Goal: Task Accomplishment & Management: Use online tool/utility

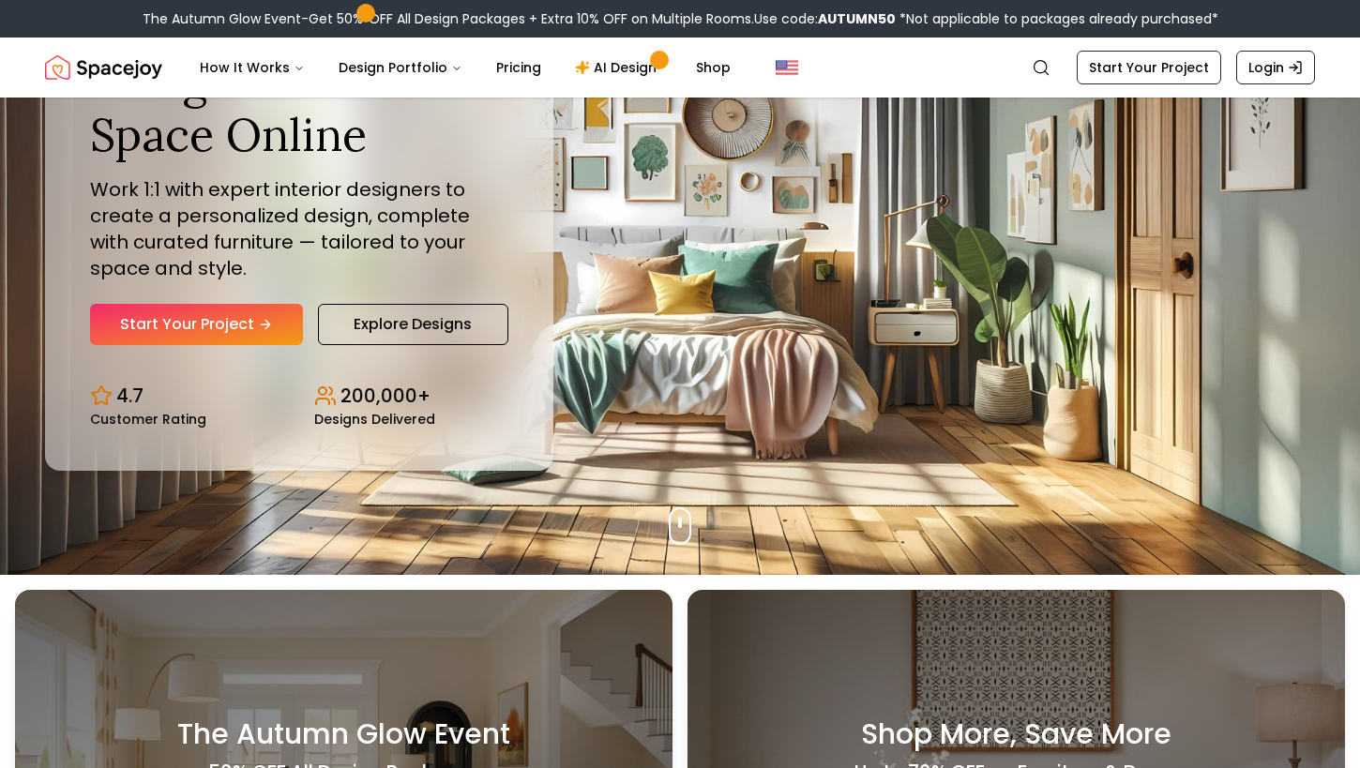
scroll to position [255, 0]
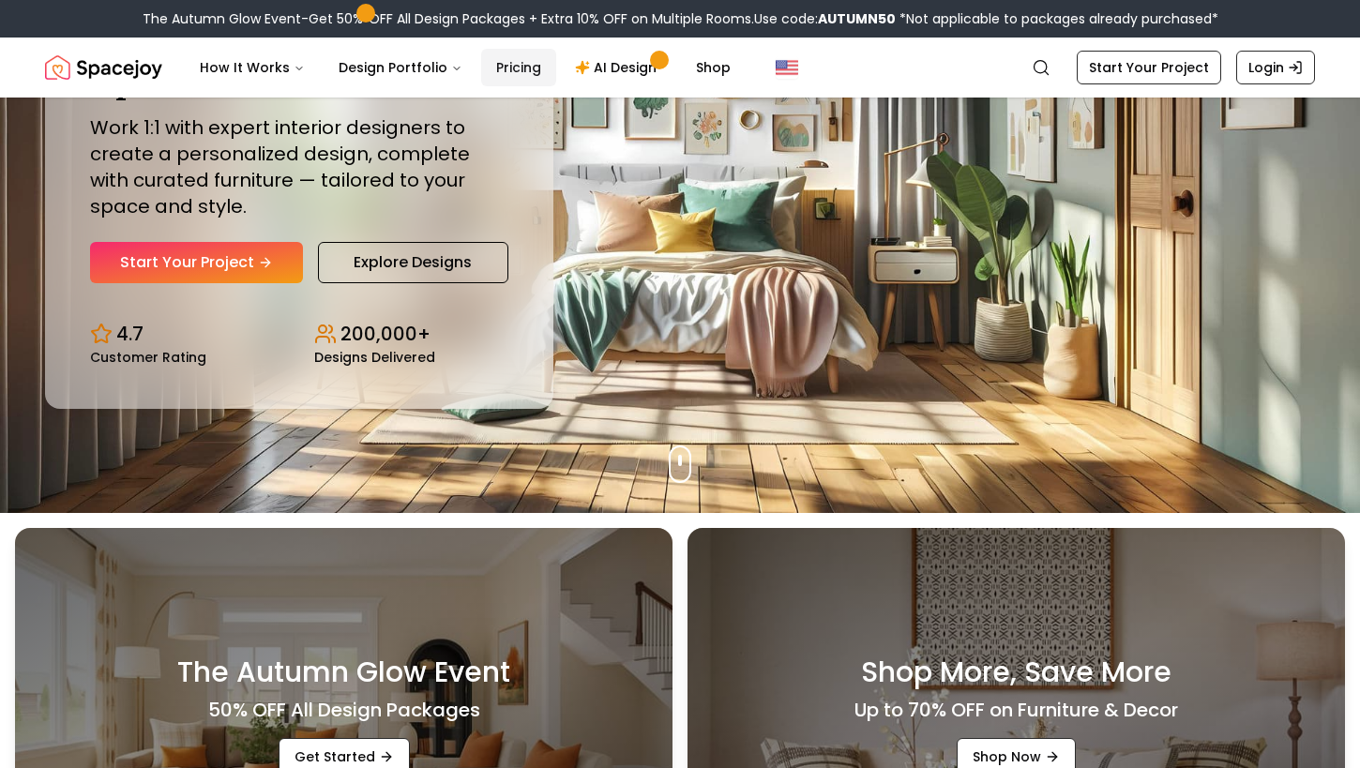
click at [516, 78] on link "Pricing" at bounding box center [518, 68] width 75 height 38
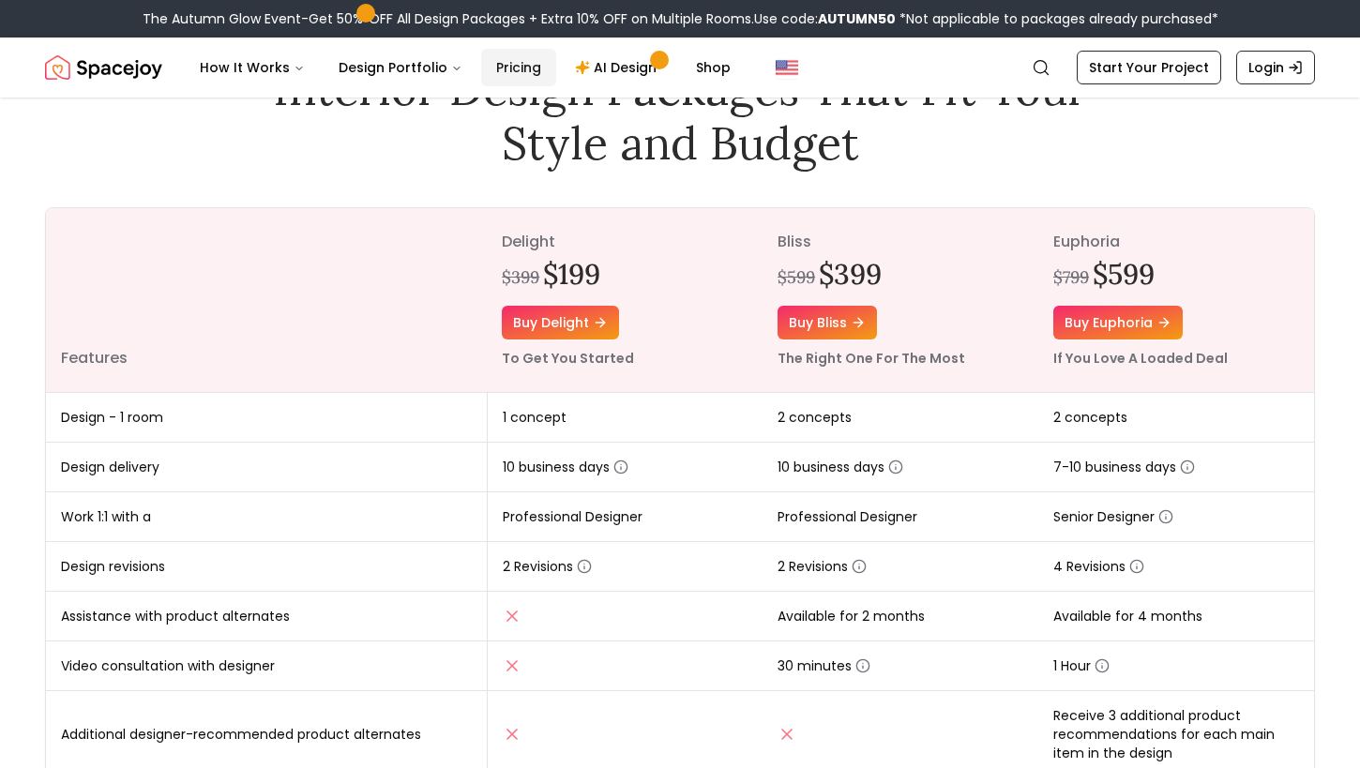
scroll to position [77, 0]
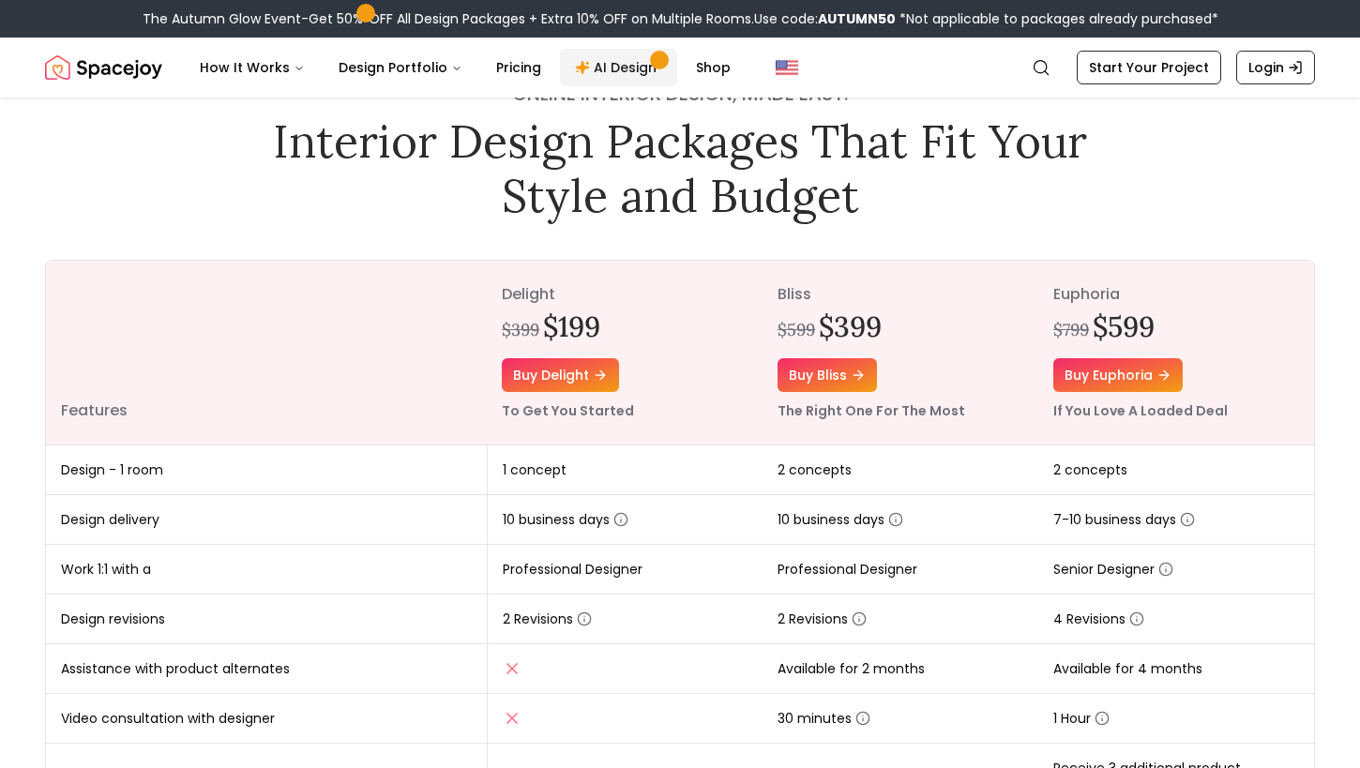
click at [600, 78] on link "AI Design" at bounding box center [618, 68] width 117 height 38
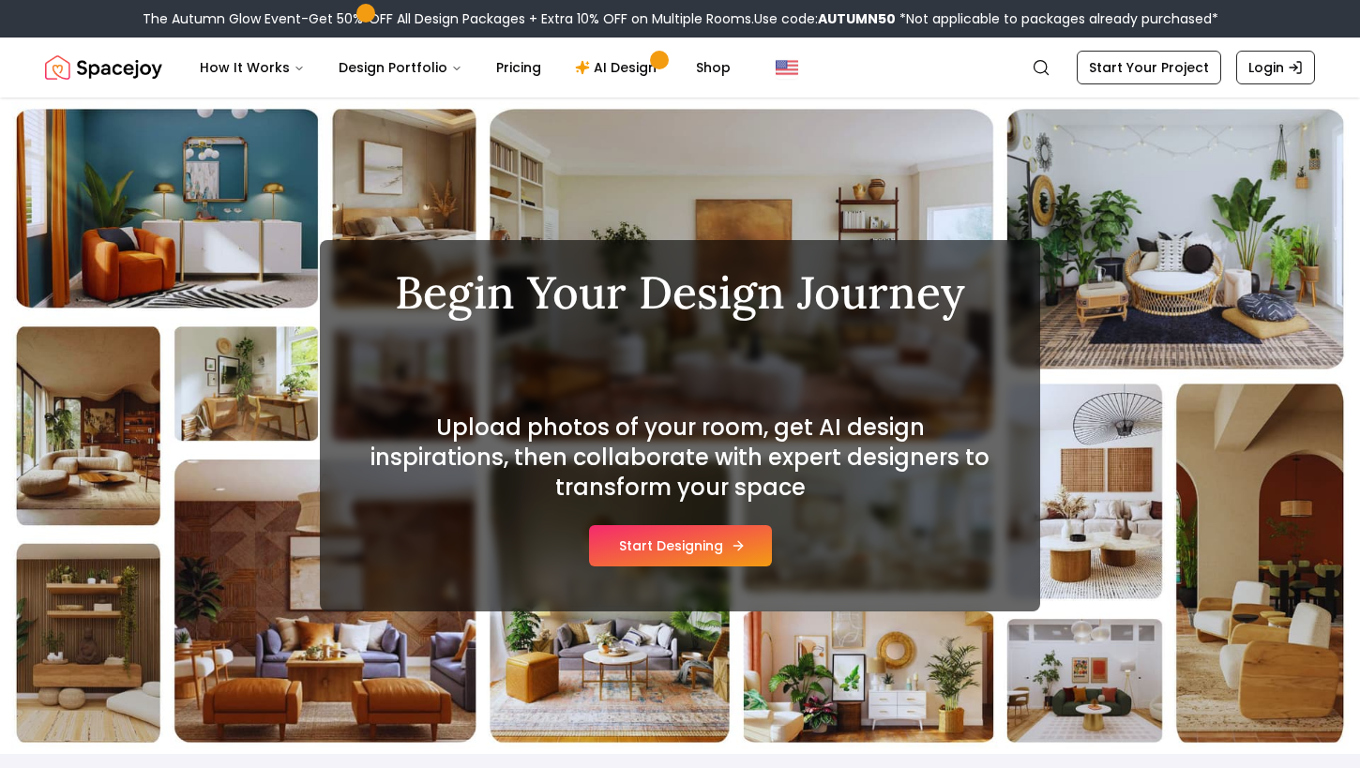
click at [686, 545] on button "Start Designing" at bounding box center [680, 545] width 183 height 41
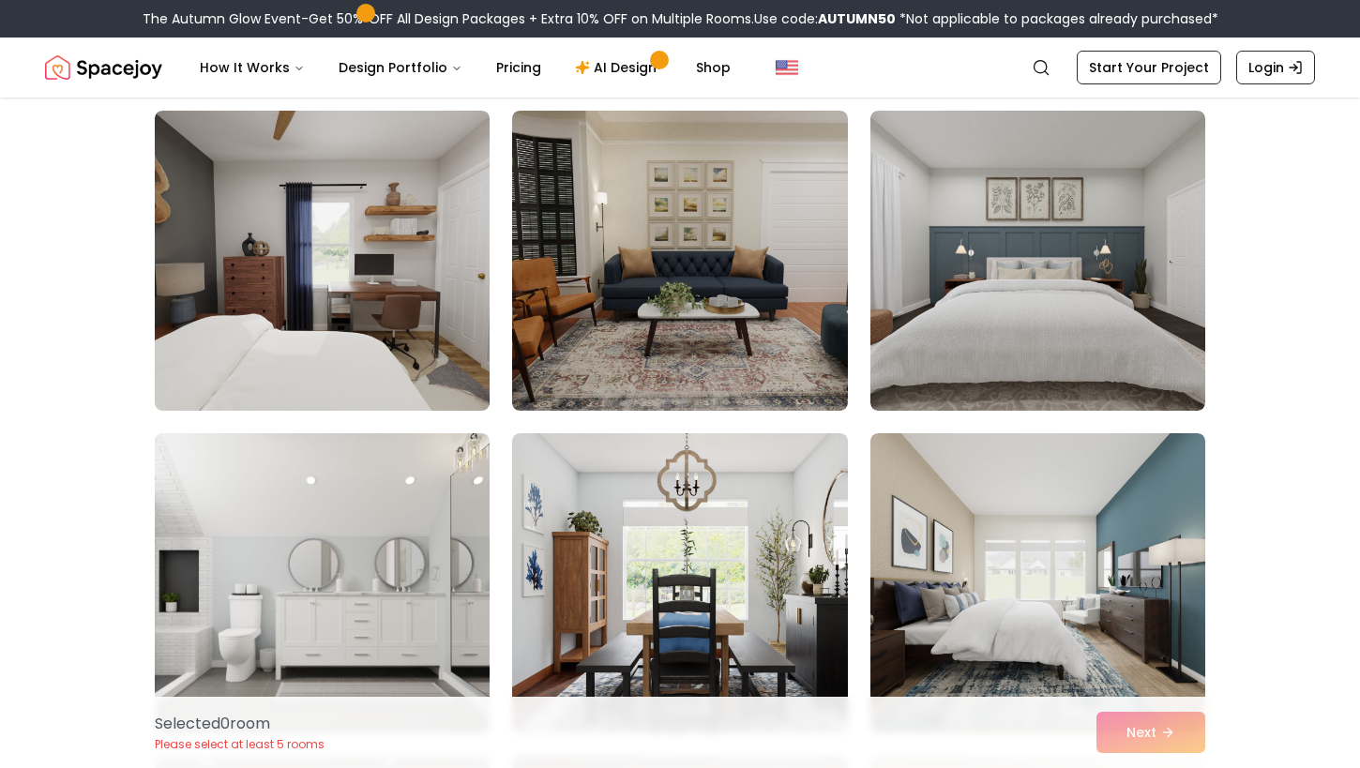
scroll to position [157, 0]
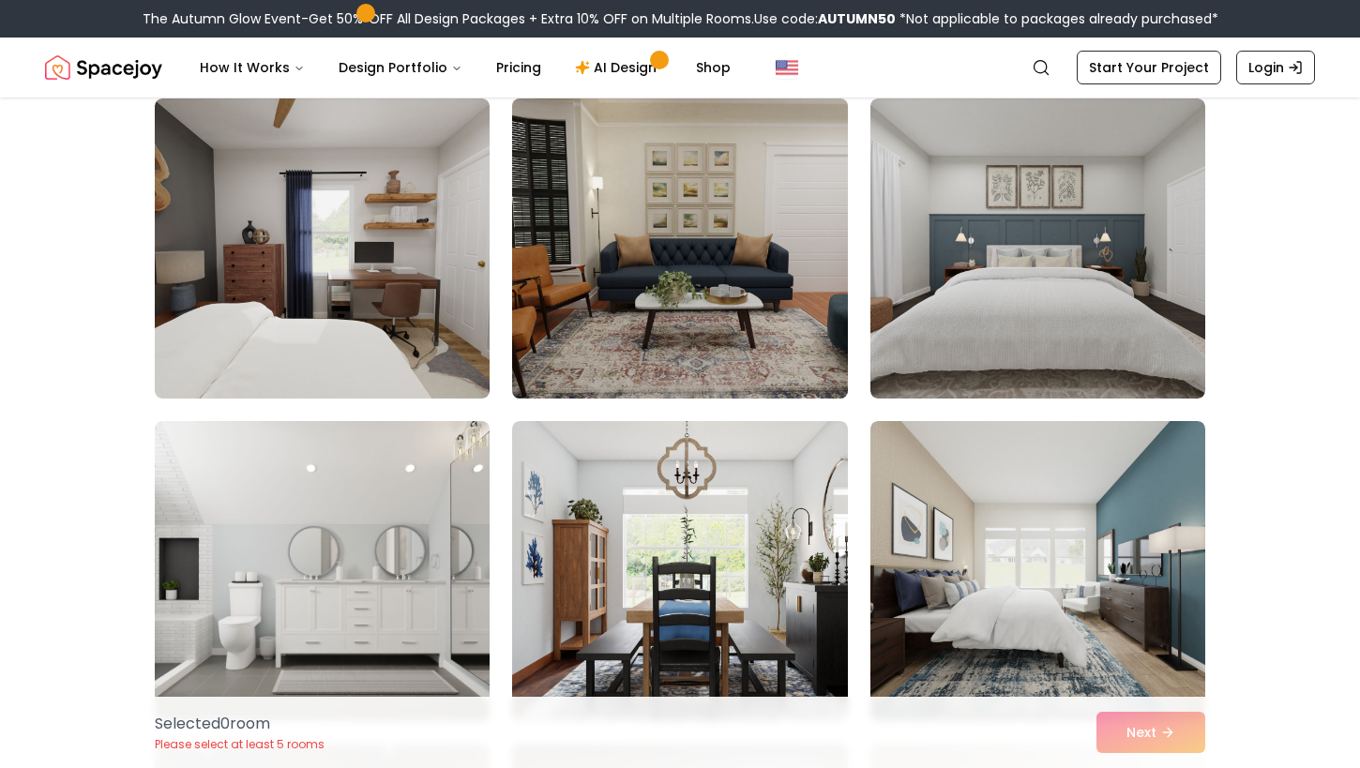
click at [820, 261] on img at bounding box center [680, 248] width 352 height 315
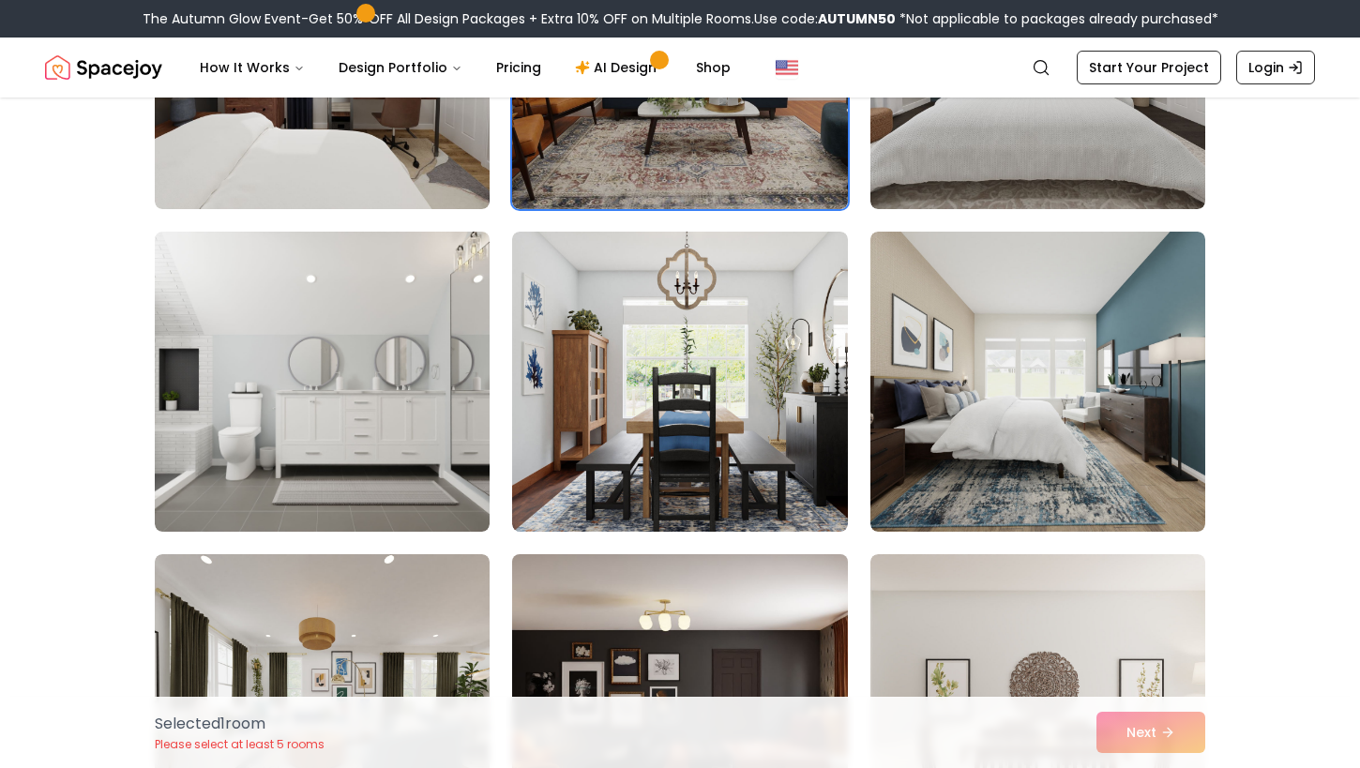
scroll to position [168, 0]
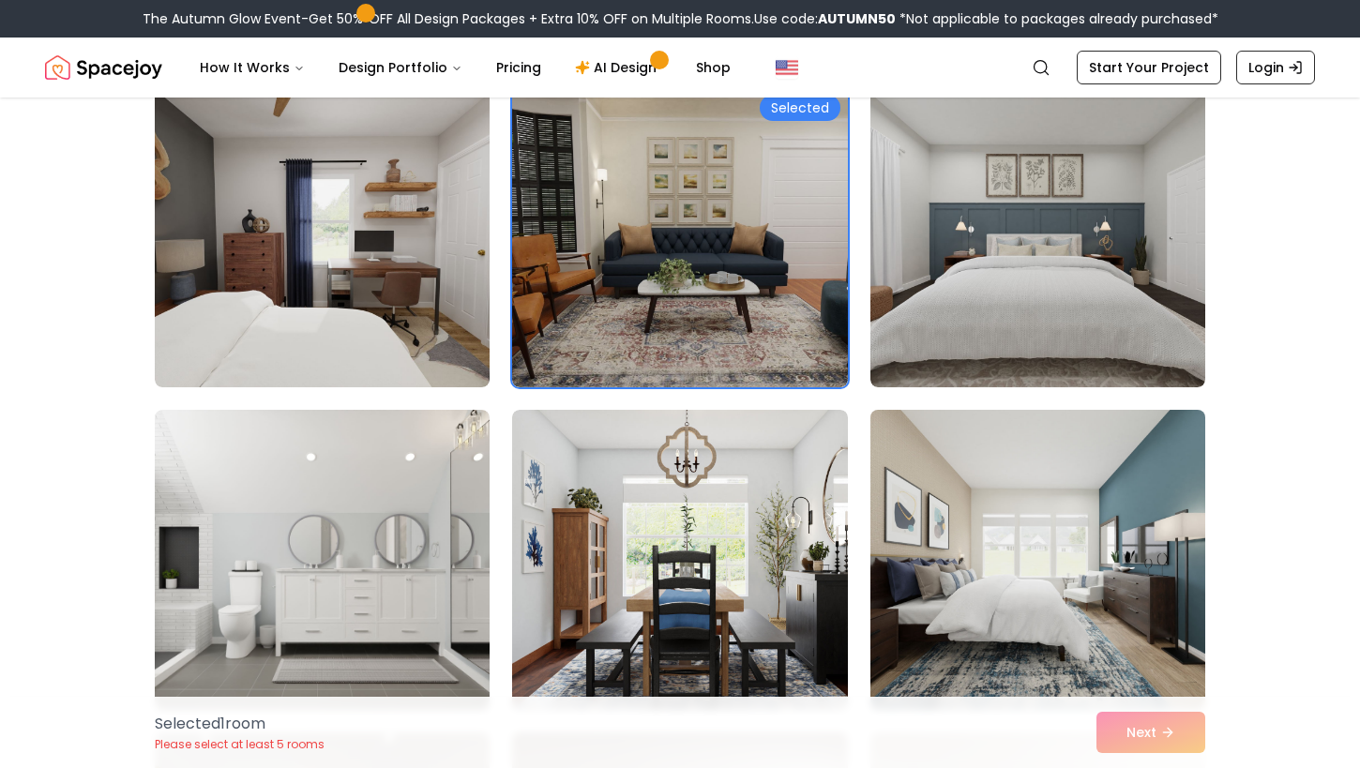
click at [912, 575] on img at bounding box center [1038, 559] width 352 height 315
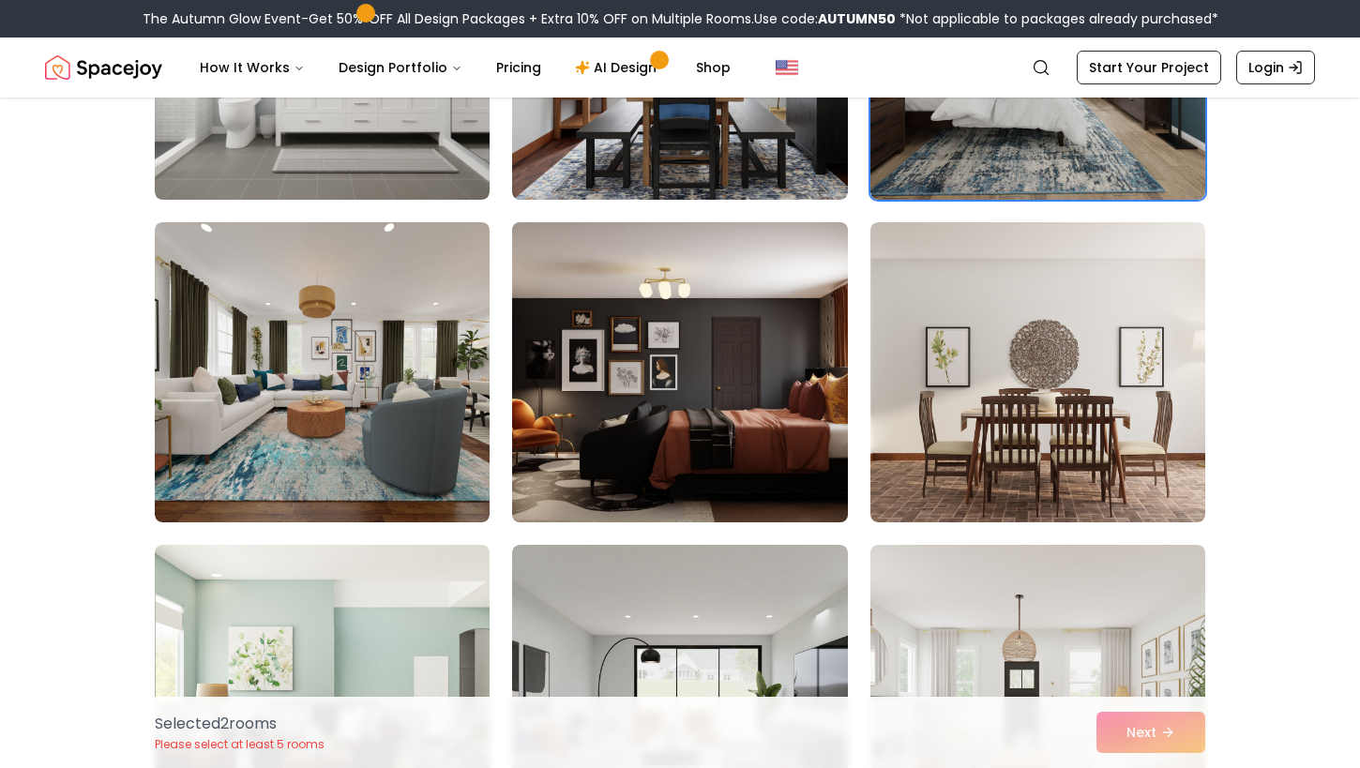
scroll to position [746, 0]
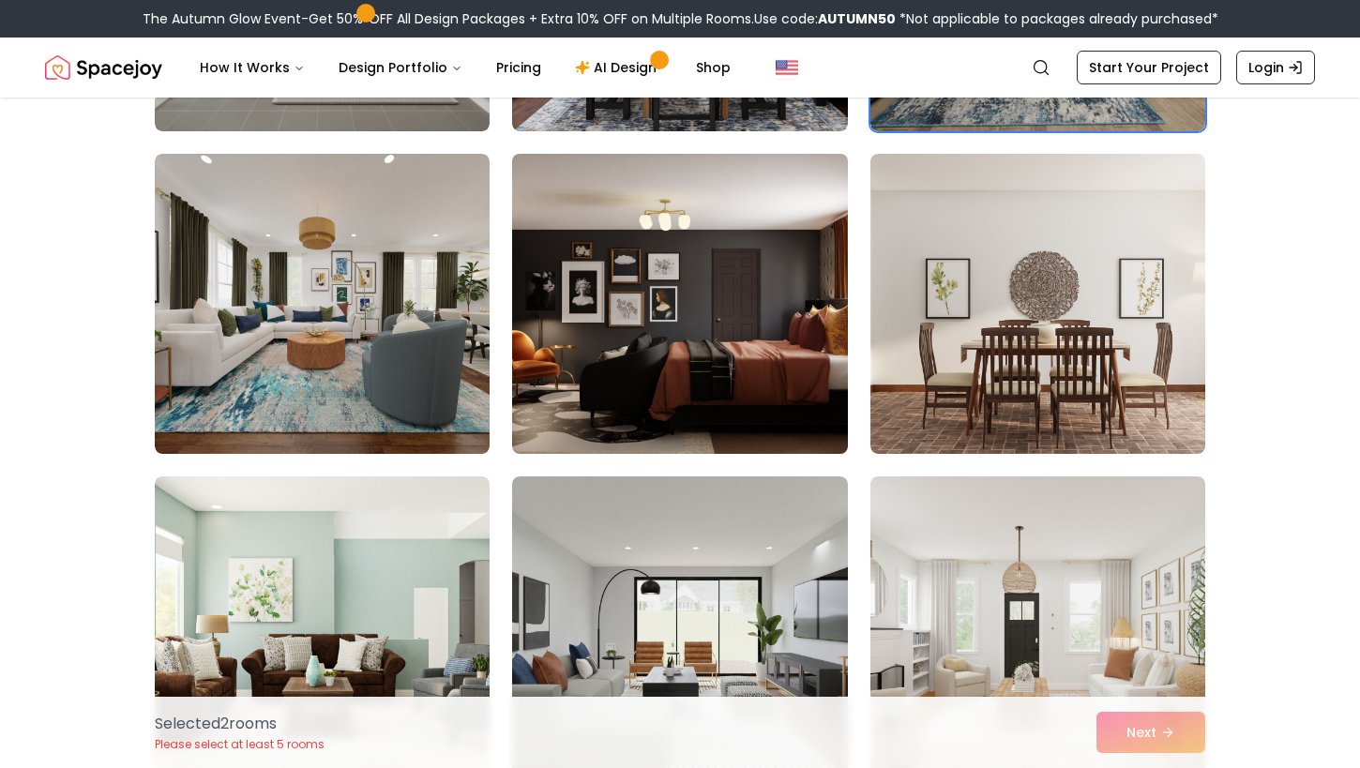
click at [574, 355] on img at bounding box center [680, 303] width 352 height 315
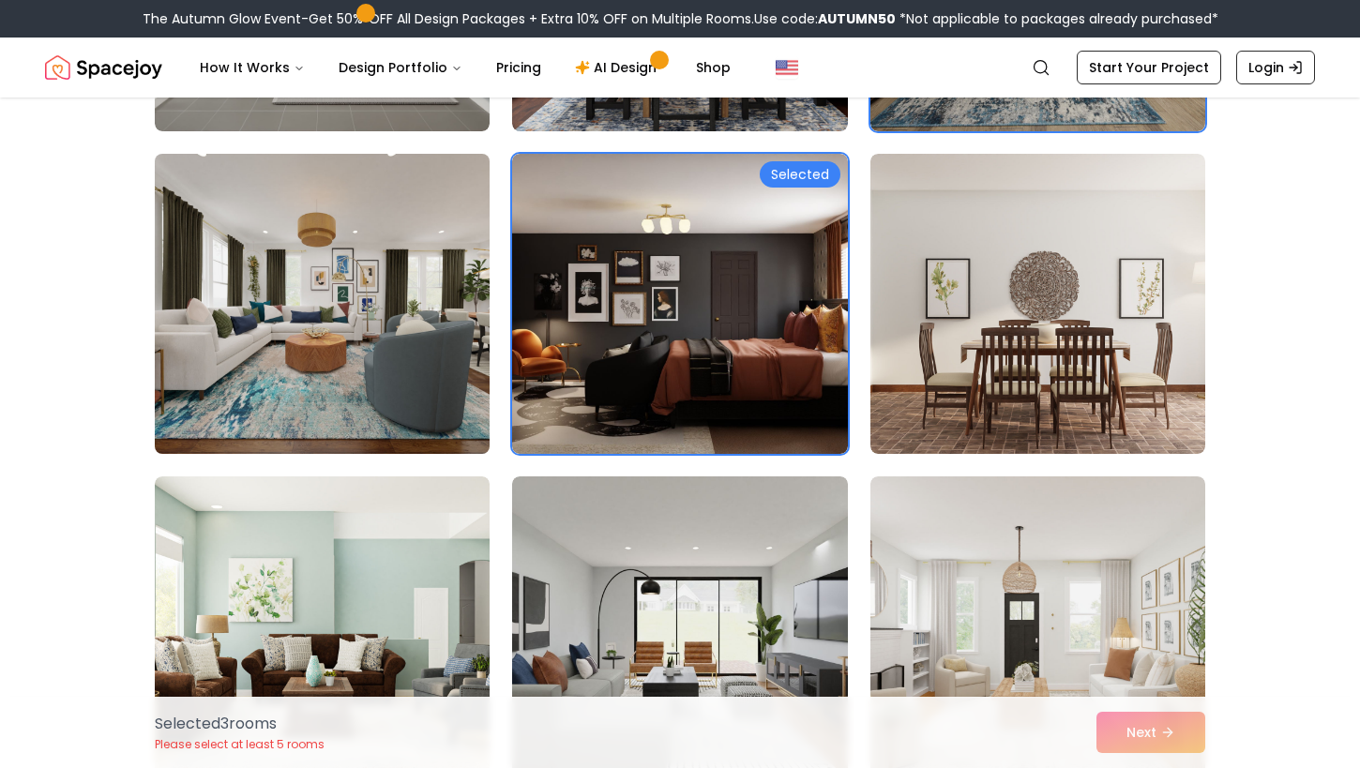
click at [402, 416] on img at bounding box center [322, 303] width 352 height 315
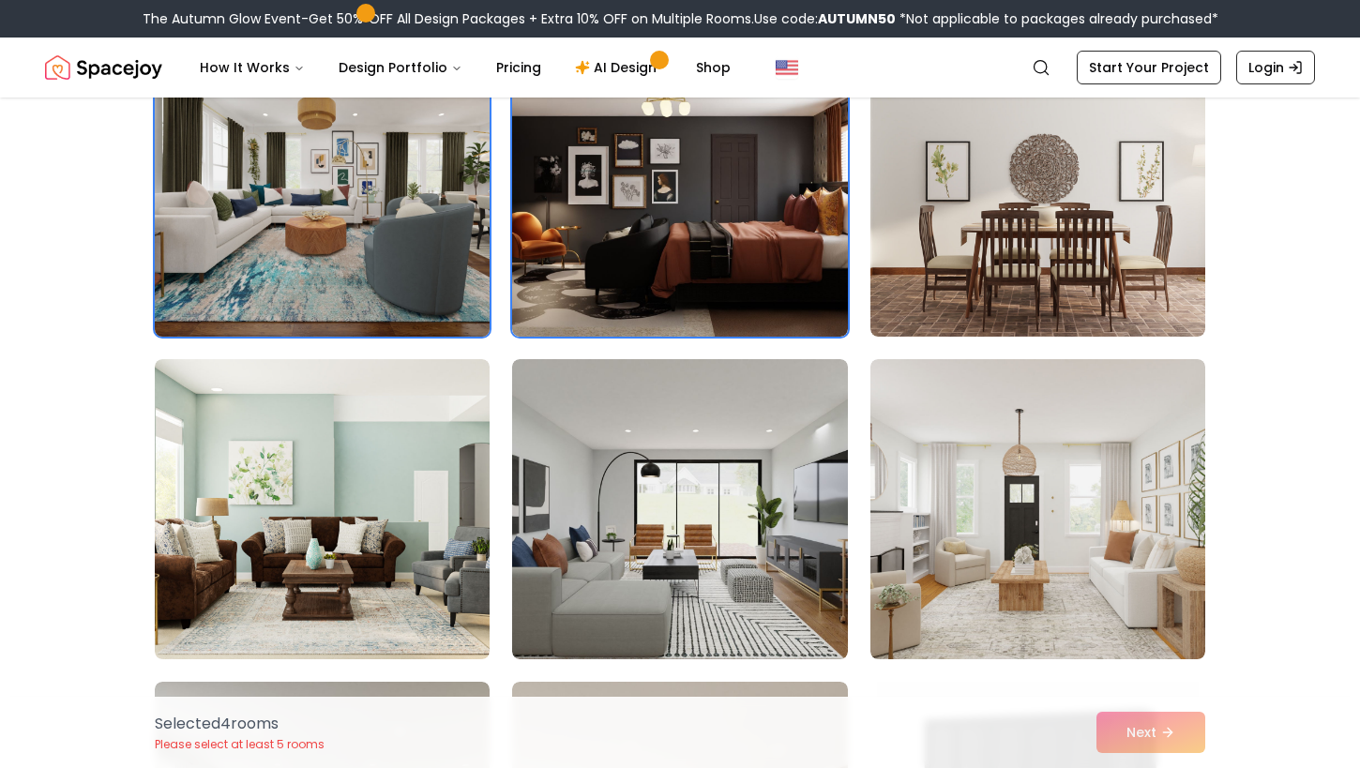
scroll to position [1123, 0]
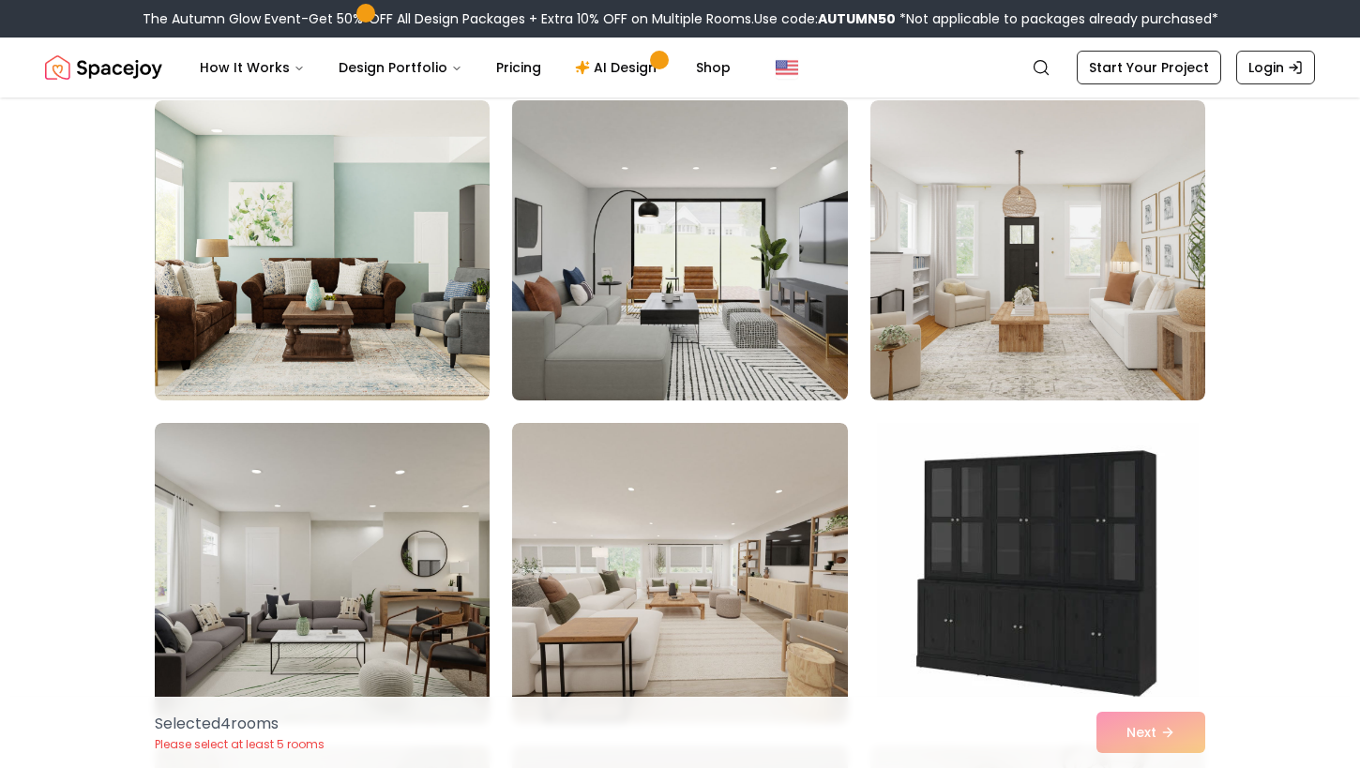
click at [687, 312] on img at bounding box center [680, 250] width 352 height 315
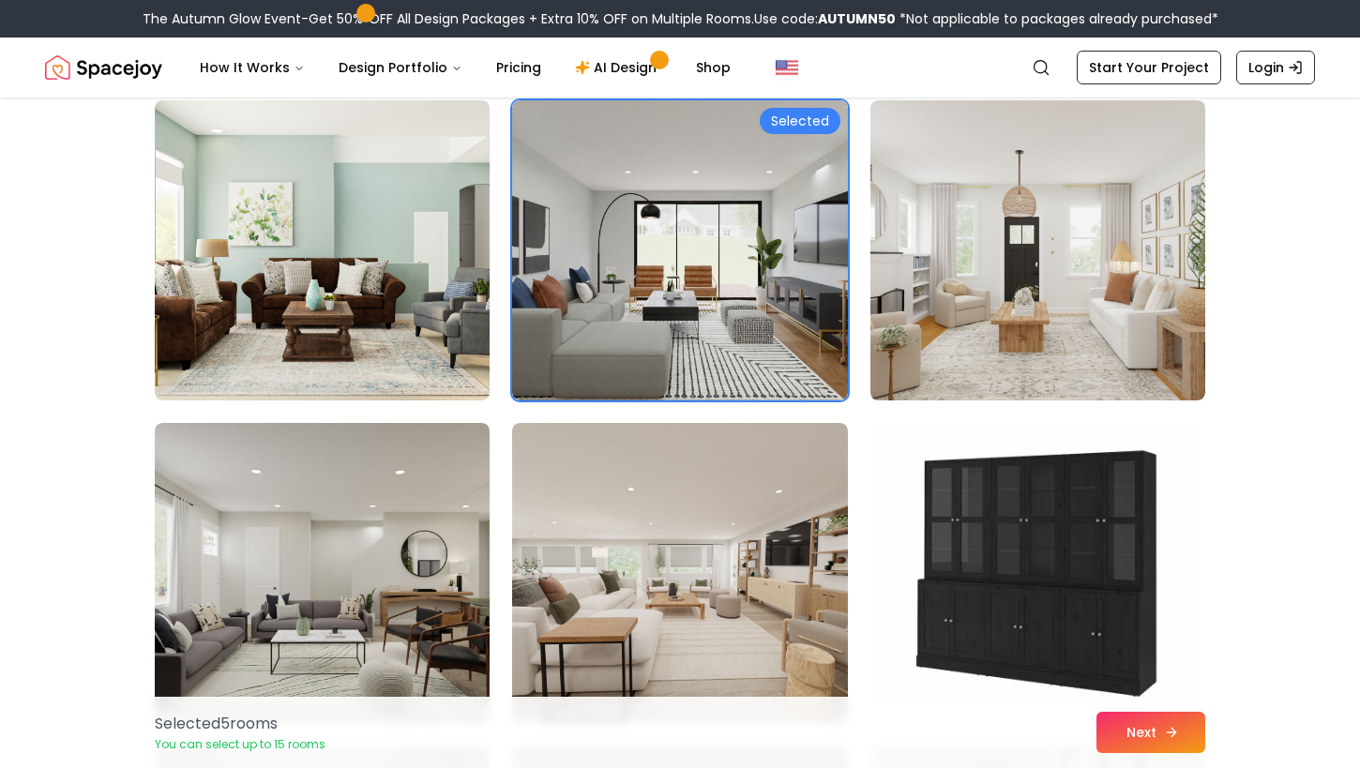
click at [1169, 734] on icon at bounding box center [1171, 732] width 15 height 15
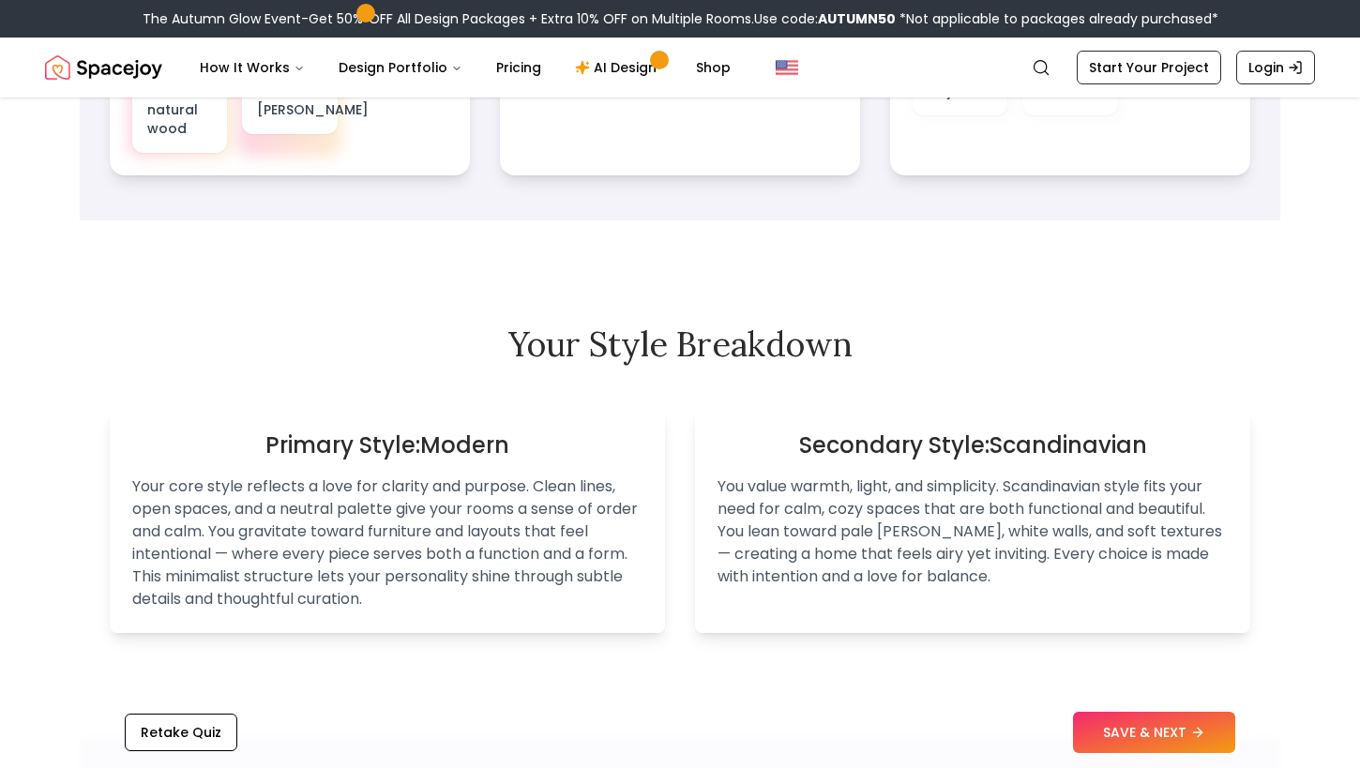
scroll to position [1345, 0]
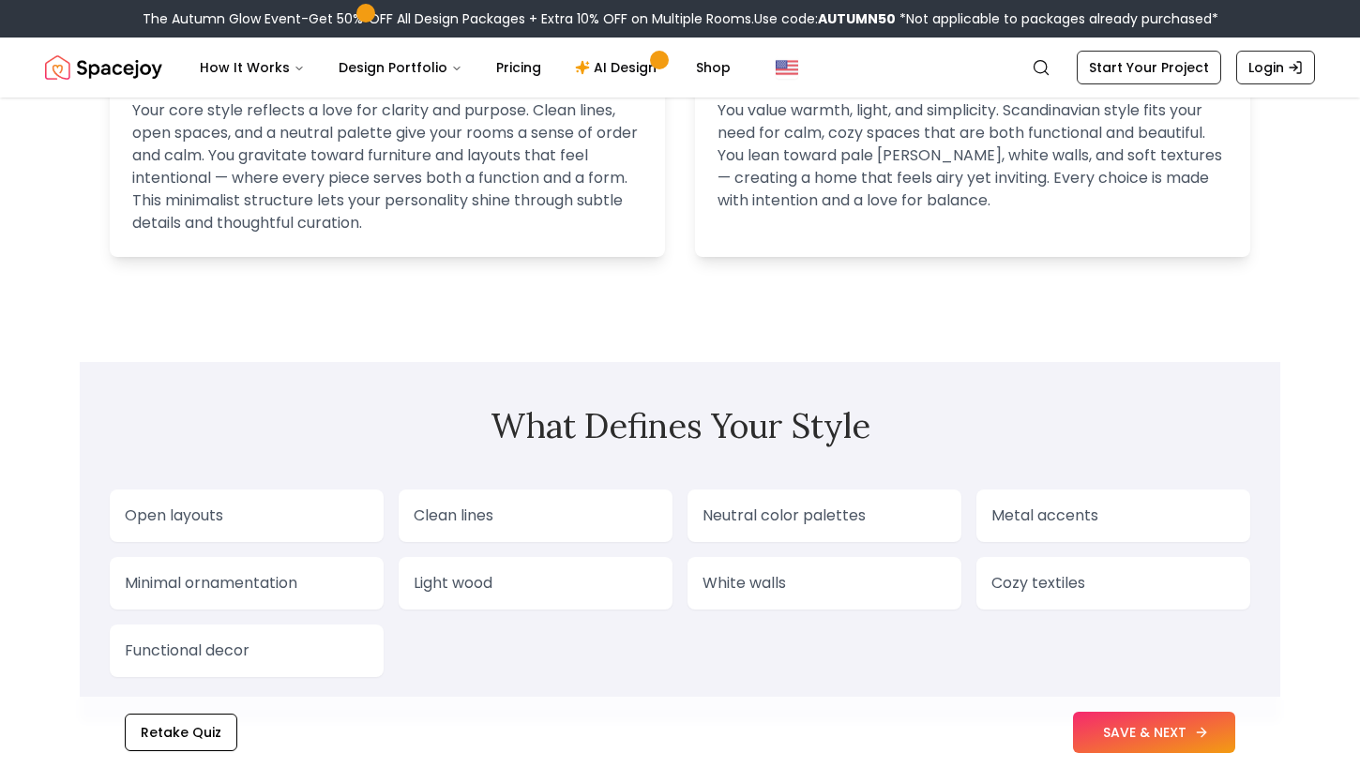
click at [1149, 733] on button "SAVE & NEXT" at bounding box center [1154, 732] width 162 height 41
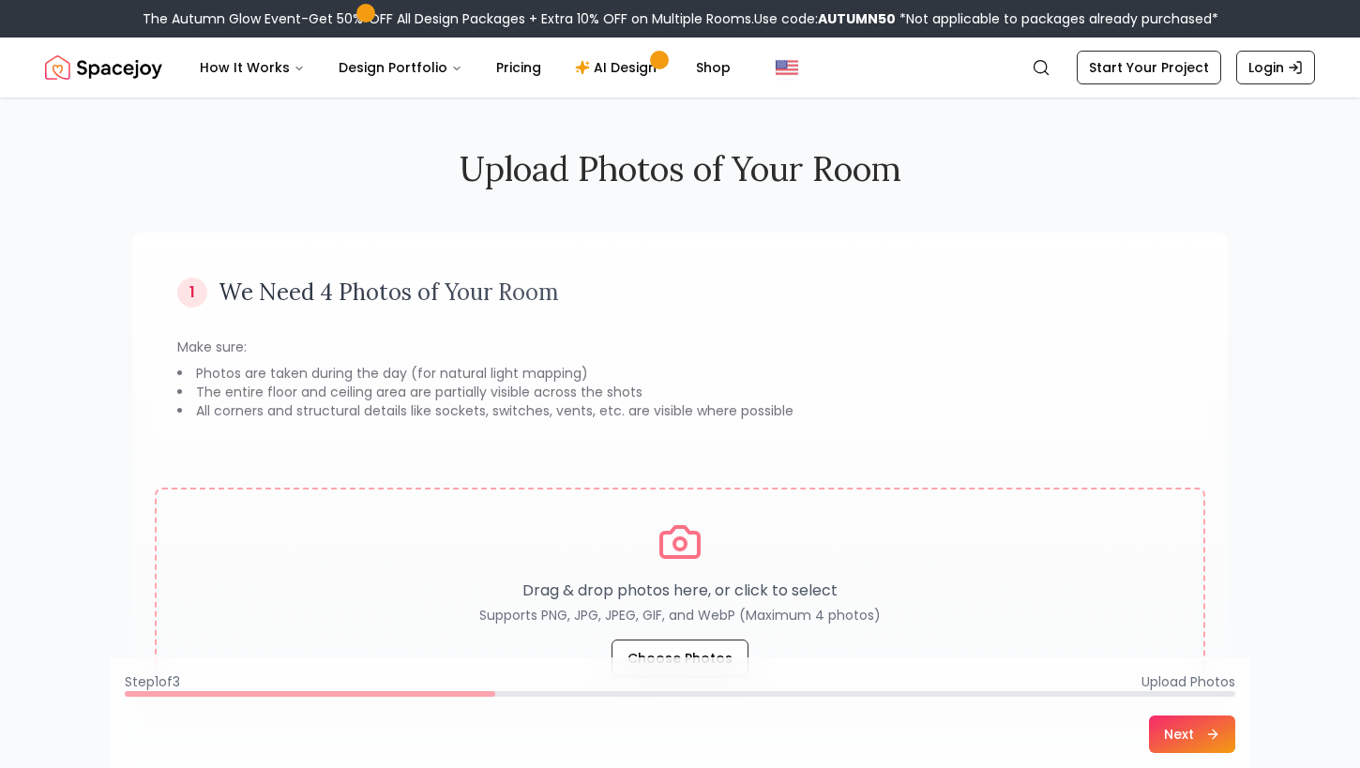
drag, startPoint x: 321, startPoint y: 311, endPoint x: 553, endPoint y: 311, distance: 232.6
click at [551, 311] on div "1 We Need 4 Photos of Your Room Make sure: Photos are taken during the day (for…" at bounding box center [680, 349] width 1050 height 188
click at [553, 311] on div "1 We Need 4 Photos of Your Room Make sure: Photos are taken during the day (for…" at bounding box center [680, 349] width 1050 height 188
